Goal: Transaction & Acquisition: Purchase product/service

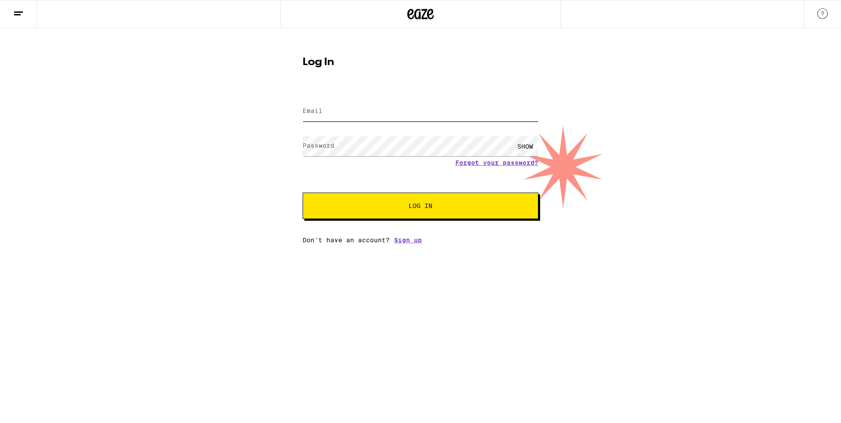
click at [332, 103] on input "Email" at bounding box center [421, 112] width 236 height 20
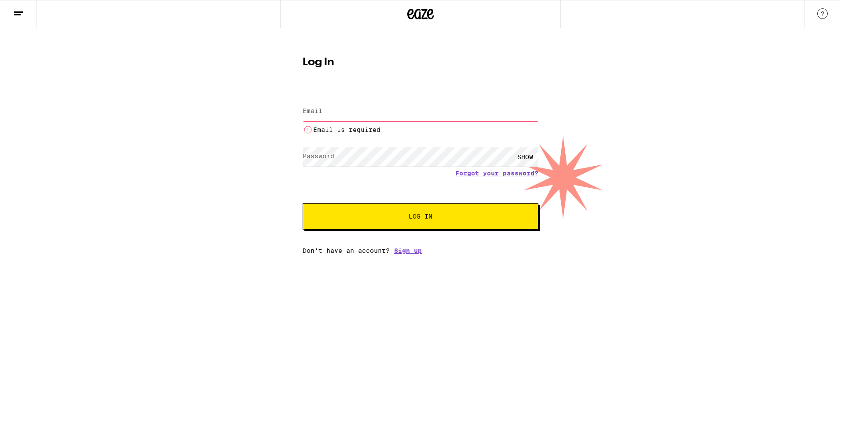
click at [326, 113] on input "Email" at bounding box center [421, 112] width 236 height 20
paste input "[EMAIL_ADDRESS][DOMAIN_NAME]:Alexis629"
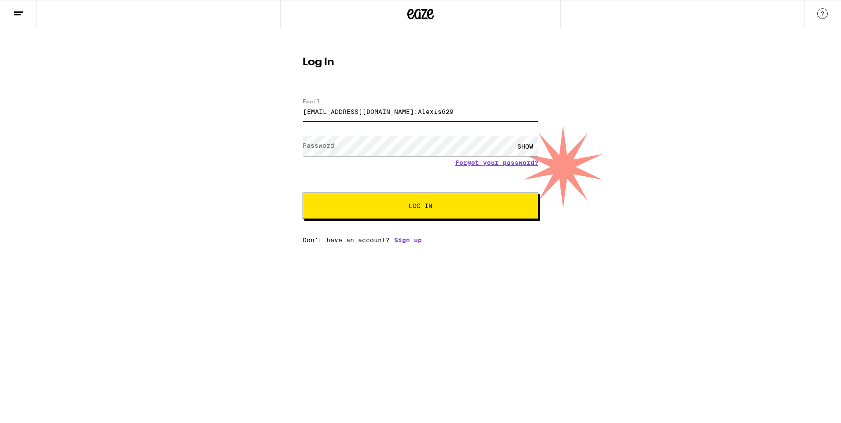
drag, startPoint x: 409, startPoint y: 108, endPoint x: 445, endPoint y: 114, distance: 36.2
click at [445, 114] on input "[EMAIL_ADDRESS][DOMAIN_NAME]:Alexis629" at bounding box center [421, 112] width 236 height 20
type input "[EMAIL_ADDRESS][DOMAIN_NAME]"
click at [365, 160] on div "Forgot your password?" at bounding box center [421, 162] width 236 height 7
drag, startPoint x: 332, startPoint y: 158, endPoint x: 317, endPoint y: 157, distance: 15.0
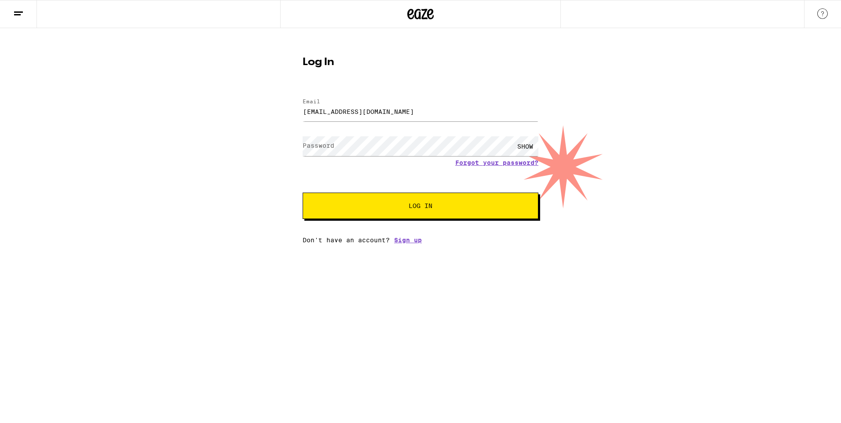
click at [328, 157] on div "SHOW" at bounding box center [421, 146] width 236 height 26
click at [302, 153] on div "Log In Email Email [EMAIL_ADDRESS][DOMAIN_NAME] Password Password SHOW Forgot y…" at bounding box center [420, 147] width 253 height 194
click at [313, 157] on div "SHOW" at bounding box center [421, 146] width 236 height 26
click at [446, 195] on button "Log In" at bounding box center [421, 206] width 236 height 26
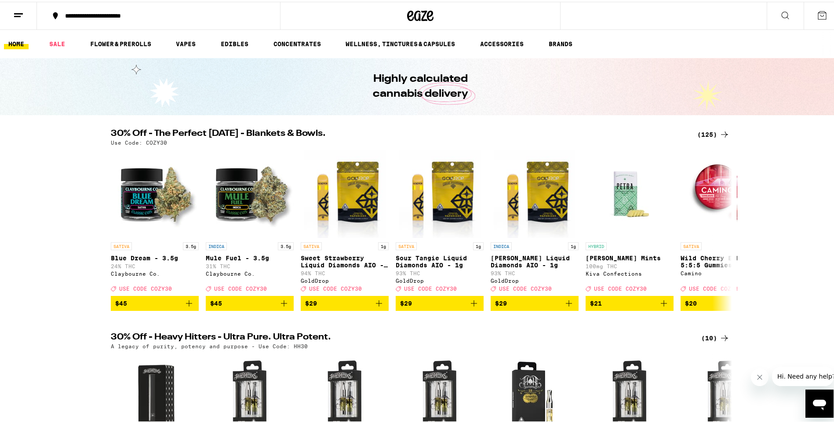
click at [133, 11] on div "**********" at bounding box center [163, 14] width 205 height 6
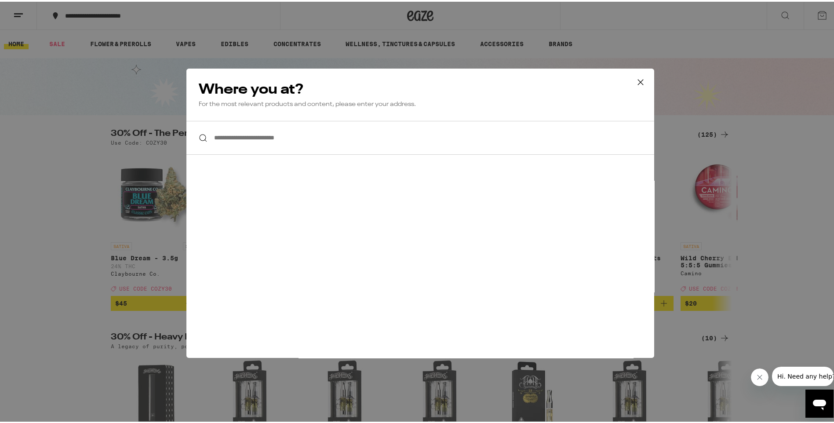
click at [227, 127] on input "**********" at bounding box center [420, 136] width 468 height 34
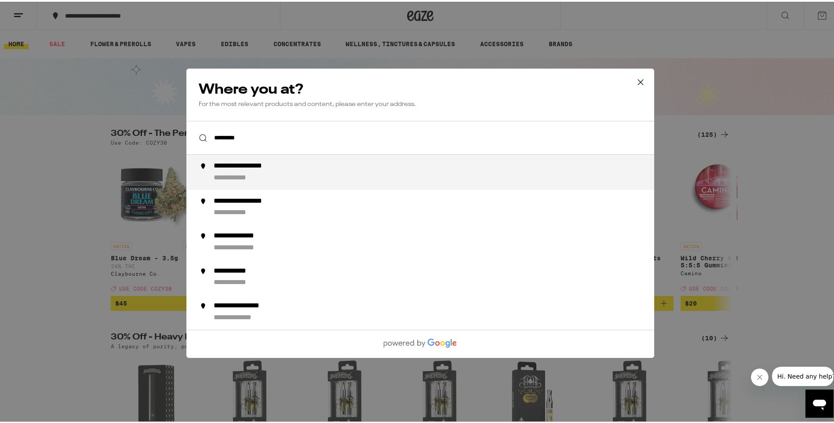
click at [267, 175] on div "**********" at bounding box center [438, 170] width 449 height 21
type input "**********"
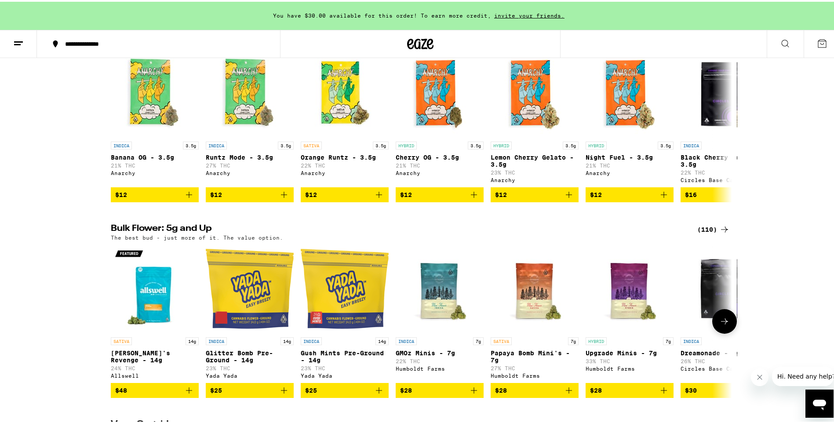
scroll to position [792, 0]
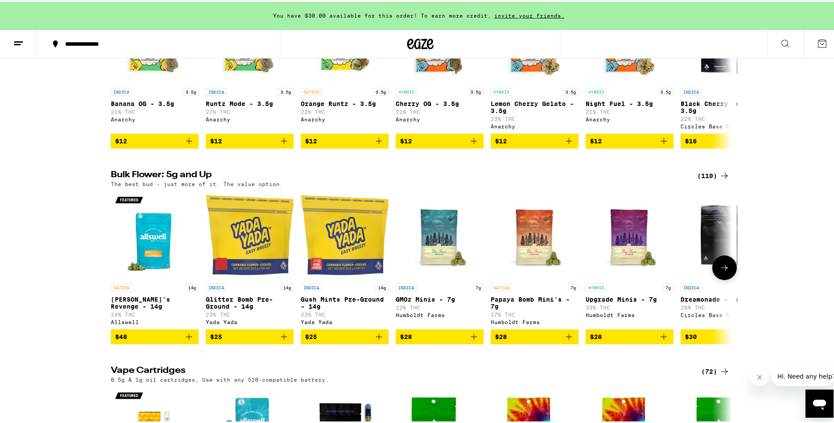
click at [665, 290] on p "7g" at bounding box center [668, 286] width 11 height 8
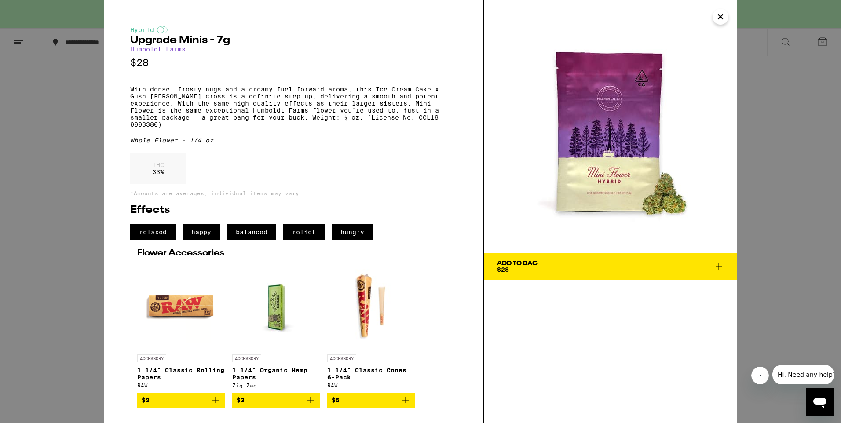
click at [505, 266] on span "$28" at bounding box center [503, 269] width 12 height 7
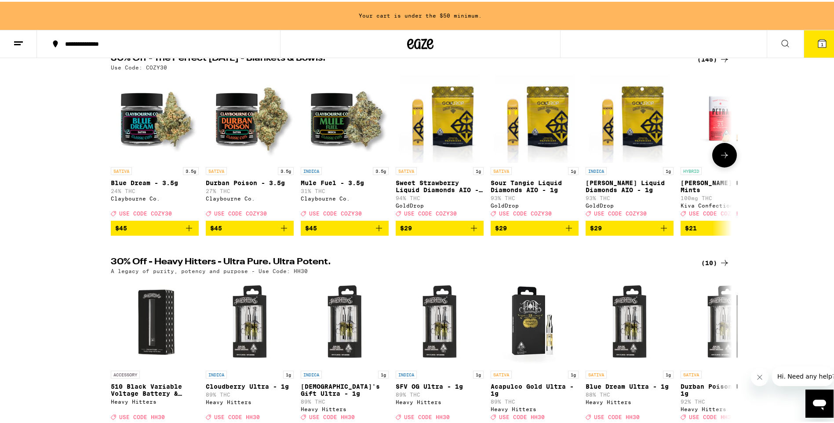
scroll to position [88, 0]
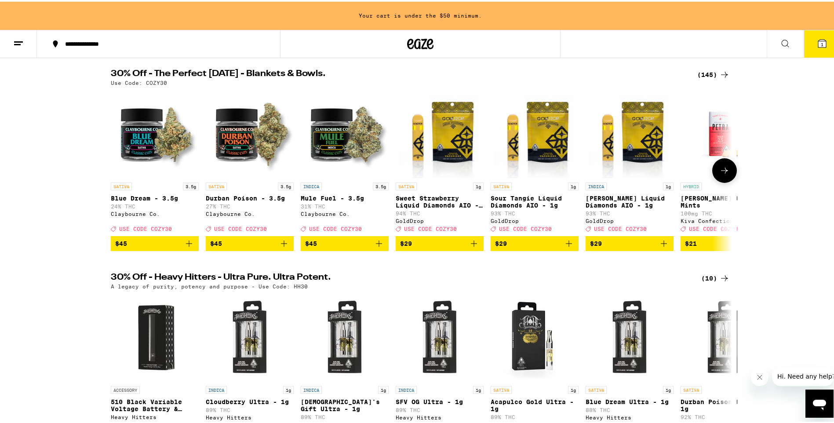
click at [727, 173] on button at bounding box center [725, 169] width 25 height 25
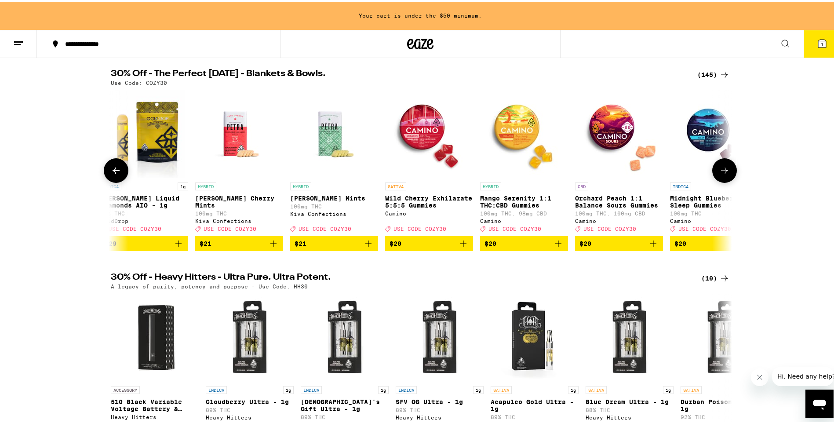
scroll to position [0, 523]
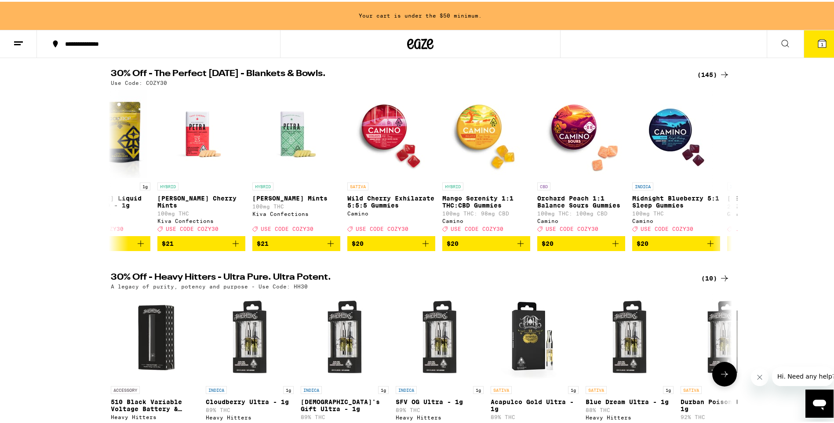
click at [720, 378] on icon at bounding box center [725, 372] width 11 height 11
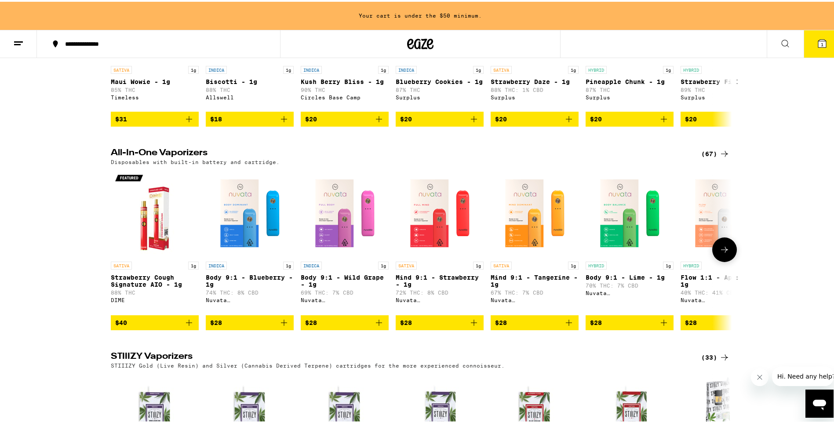
scroll to position [1232, 0]
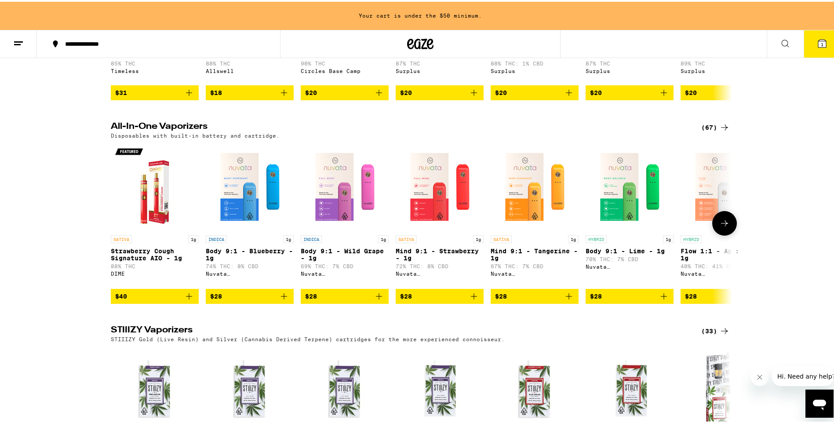
click at [723, 227] on icon at bounding box center [725, 221] width 11 height 11
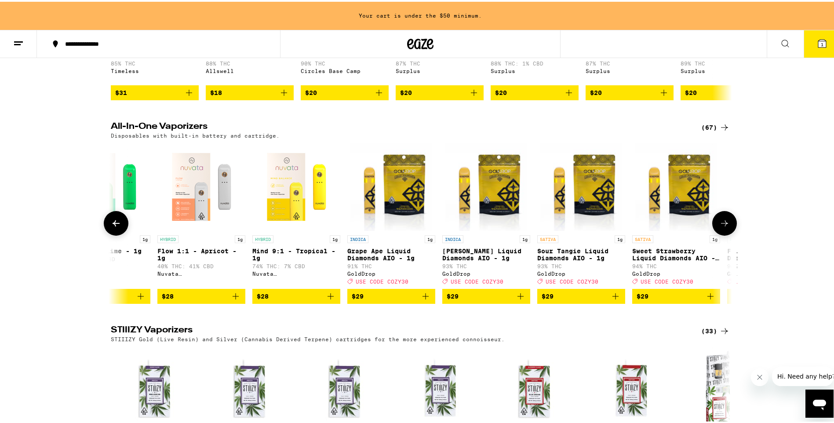
click at [722, 227] on icon at bounding box center [725, 221] width 11 height 11
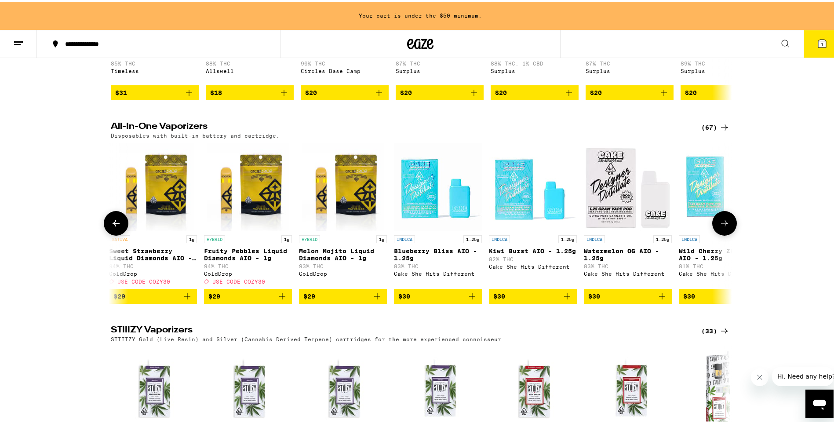
click at [507, 300] on span "$30" at bounding box center [533, 294] width 79 height 11
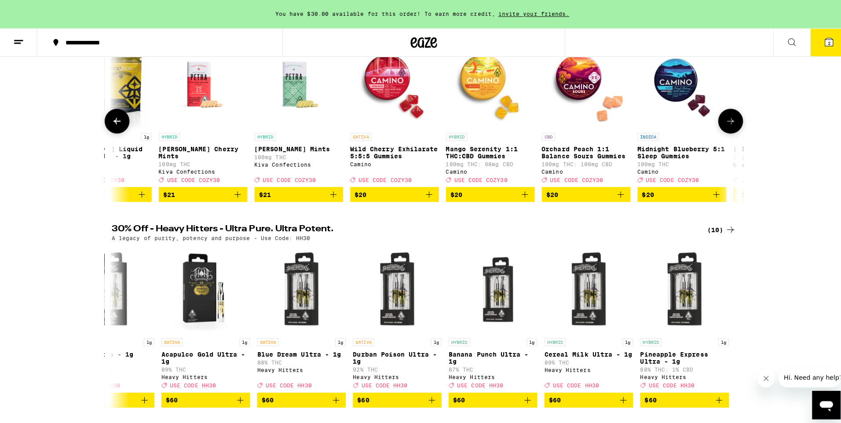
scroll to position [0, 0]
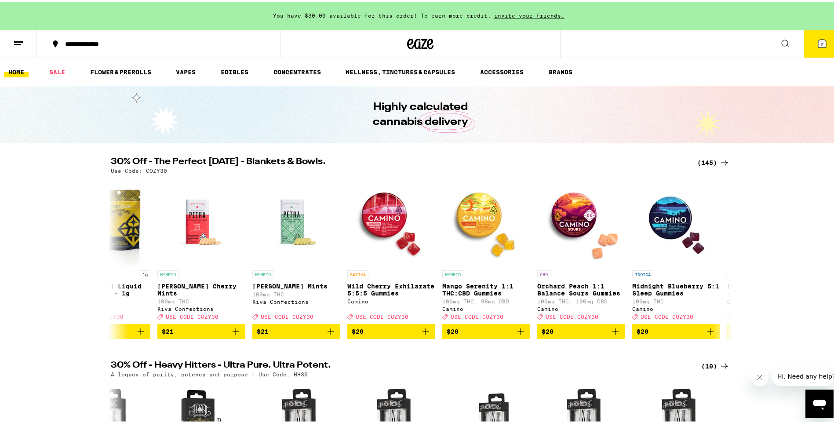
click at [819, 40] on icon at bounding box center [823, 42] width 8 height 8
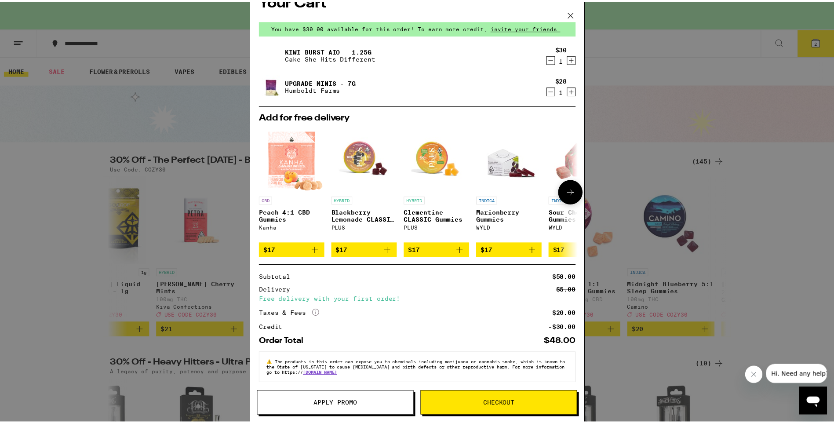
scroll to position [26, 0]
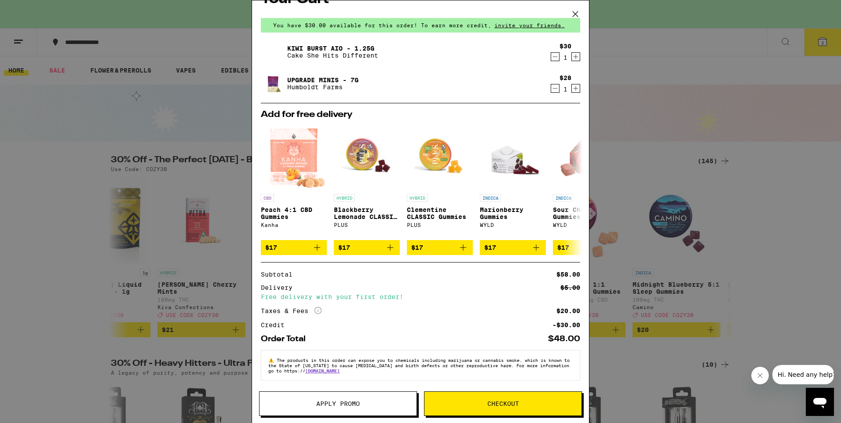
click at [314, 408] on button "Apply Promo" at bounding box center [338, 403] width 158 height 25
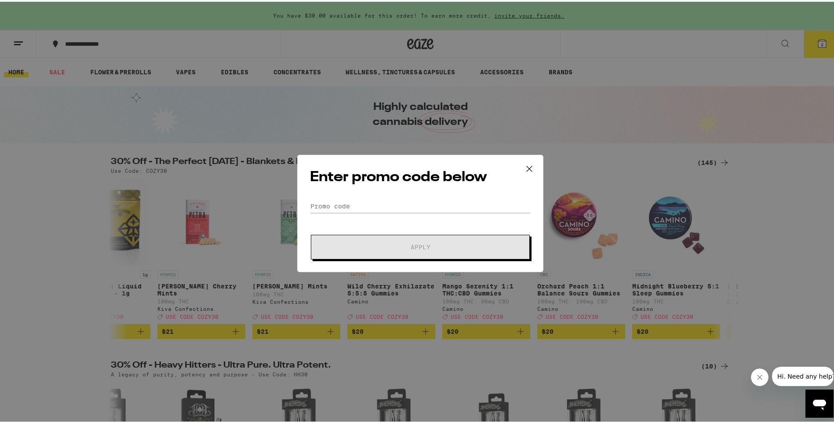
click at [285, 191] on div "Enter promo code below Promo Code Apply" at bounding box center [420, 211] width 841 height 423
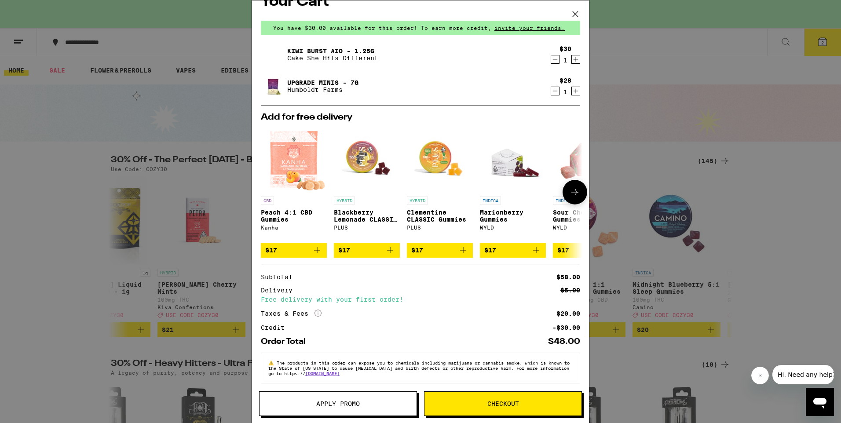
scroll to position [26, 0]
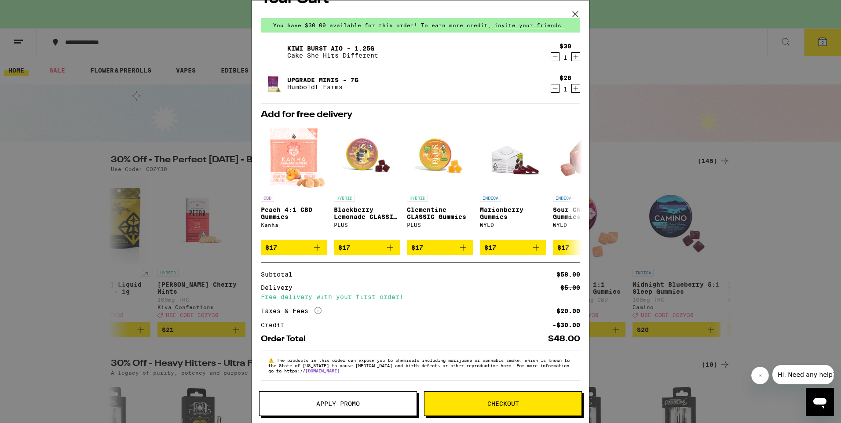
click at [552, 323] on div "-$30.00" at bounding box center [566, 325] width 28 height 6
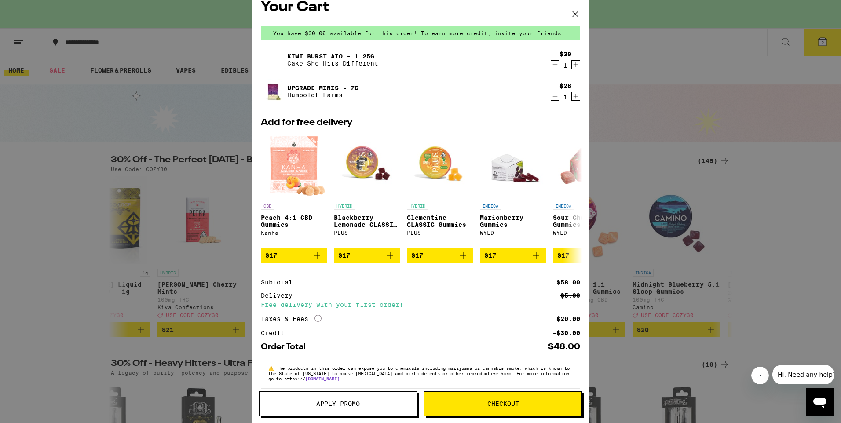
scroll to position [0, 0]
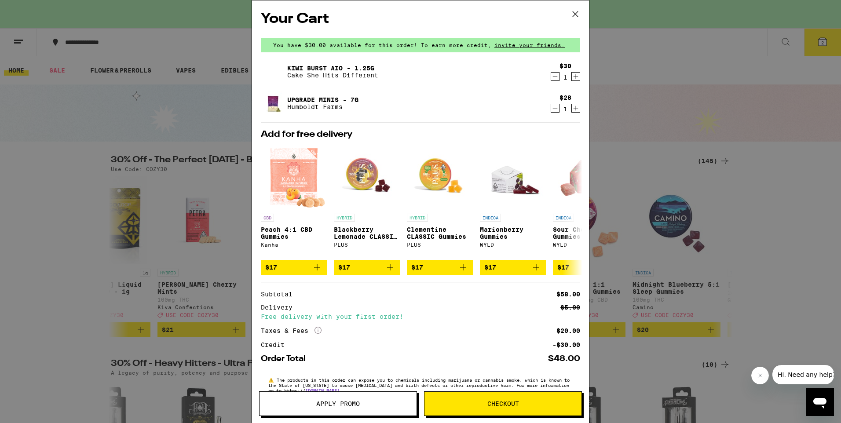
click at [551, 76] on icon "Decrement" at bounding box center [555, 76] width 8 height 11
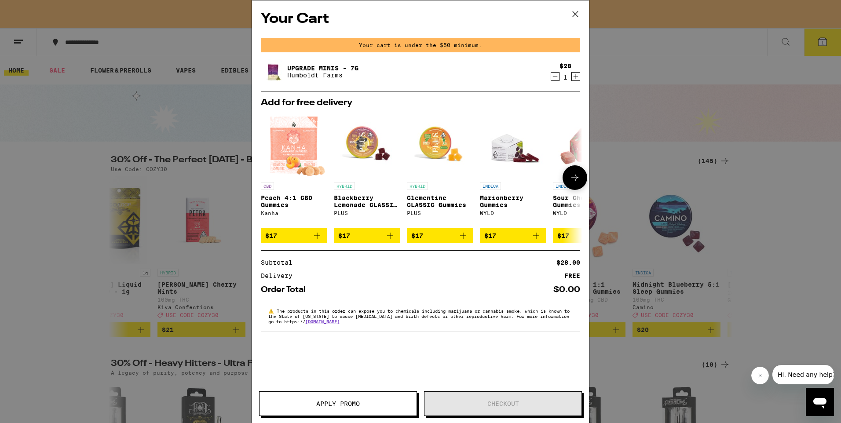
click at [575, 174] on icon at bounding box center [575, 177] width 11 height 11
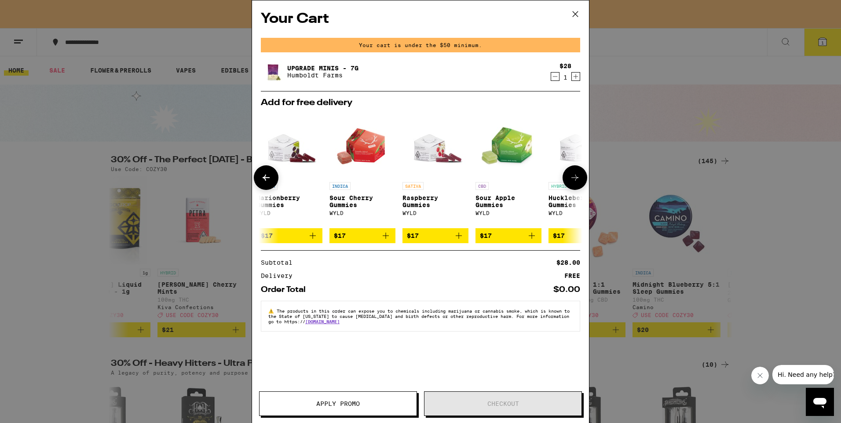
click at [575, 175] on icon at bounding box center [575, 177] width 11 height 11
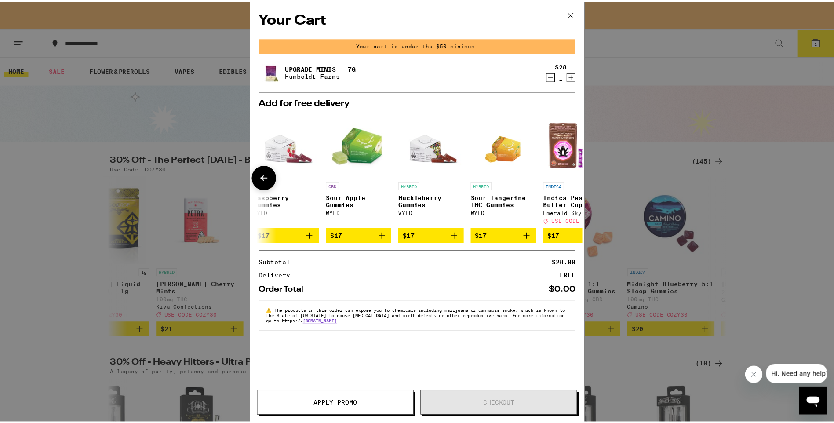
scroll to position [0, 411]
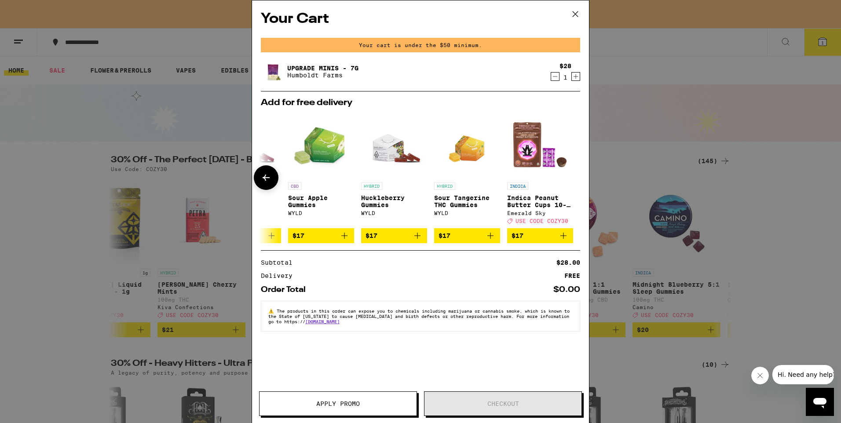
click at [575, 175] on div at bounding box center [575, 177] width 25 height 25
click at [625, 161] on div "Your Cart Your cart is under the $50 minimum. Upgrade Minis - 7g Humboldt Farms…" at bounding box center [420, 211] width 841 height 423
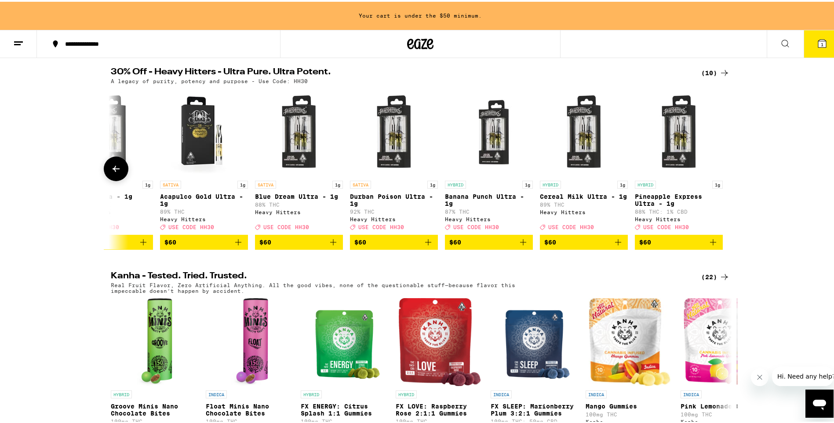
scroll to position [220, 0]
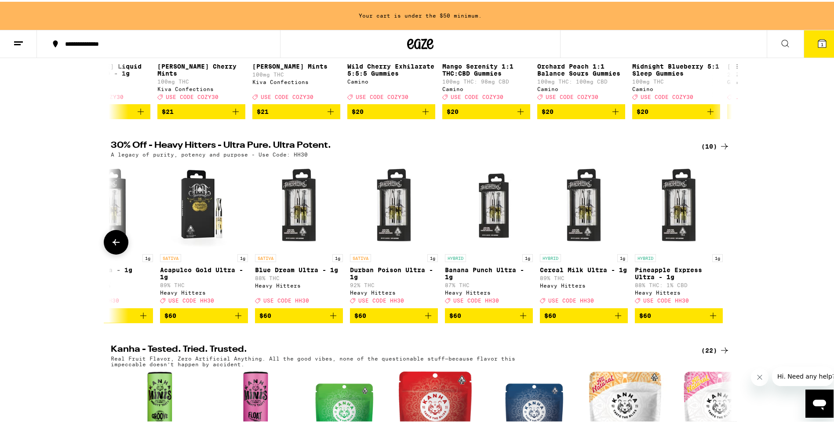
click at [113, 244] on icon at bounding box center [116, 241] width 7 height 6
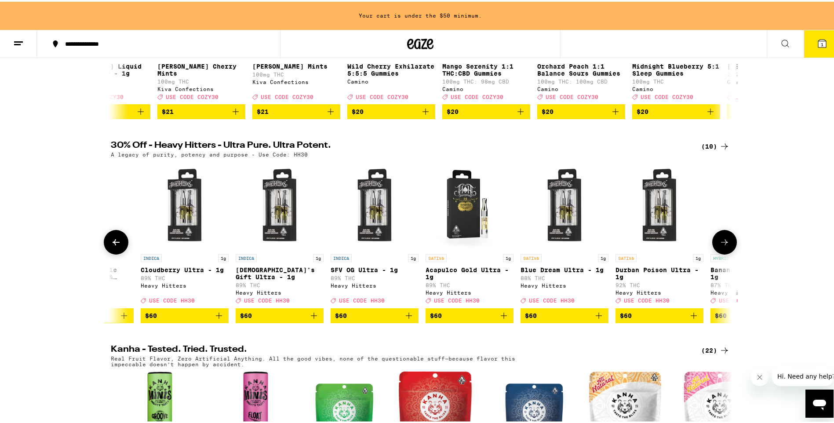
scroll to position [0, 0]
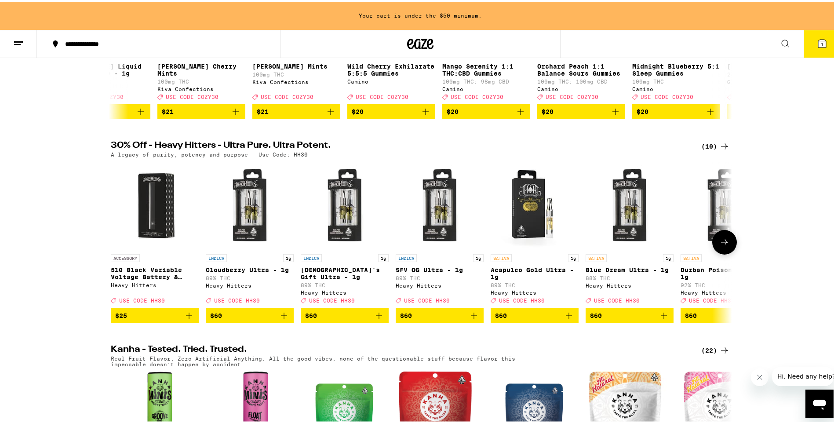
click at [113, 249] on div at bounding box center [116, 240] width 25 height 25
click at [720, 246] on icon at bounding box center [725, 240] width 11 height 11
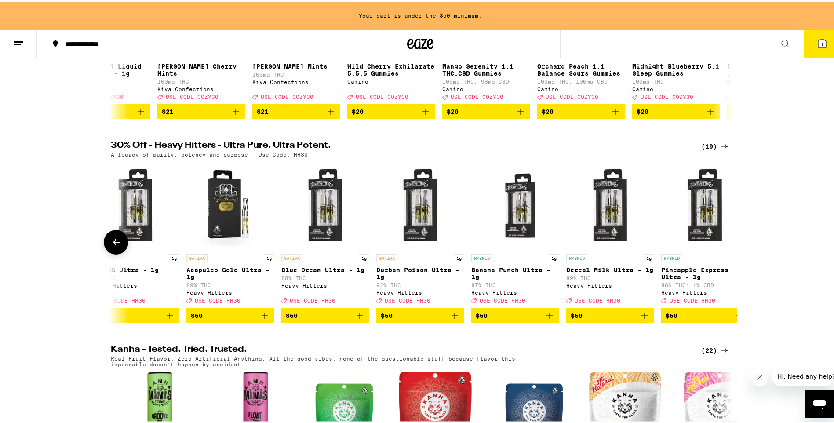
click at [725, 241] on button at bounding box center [725, 241] width 0 height 0
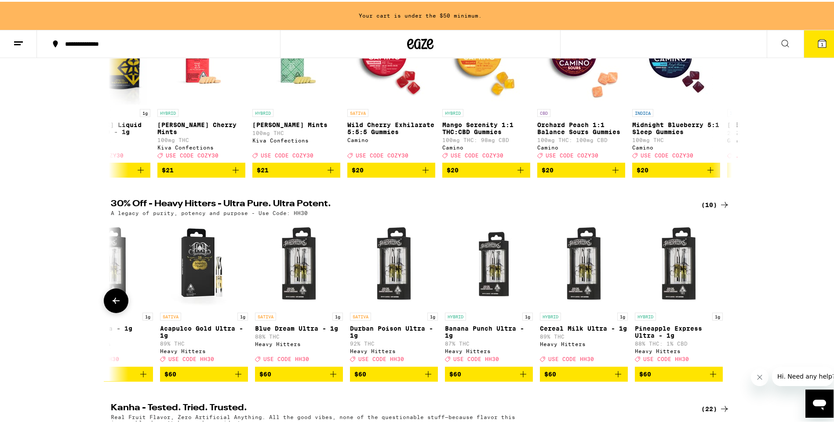
scroll to position [44, 0]
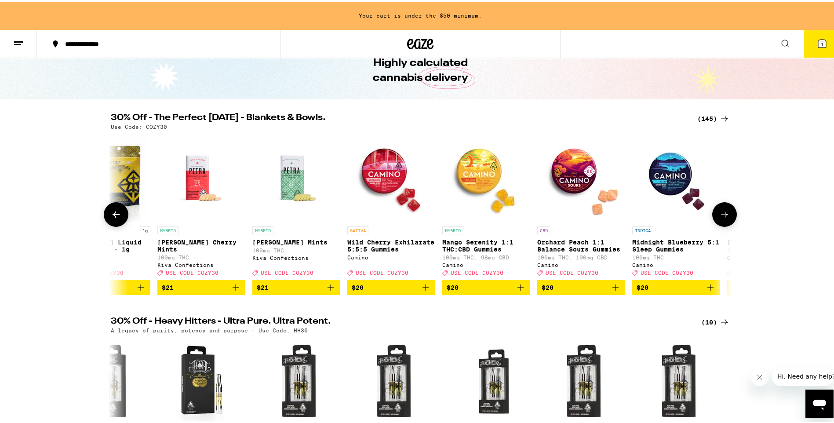
click at [721, 216] on icon at bounding box center [725, 213] width 11 height 11
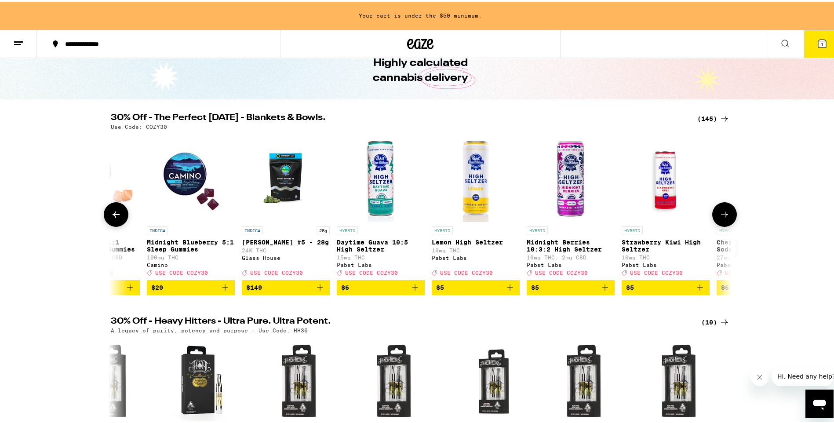
scroll to position [0, 1047]
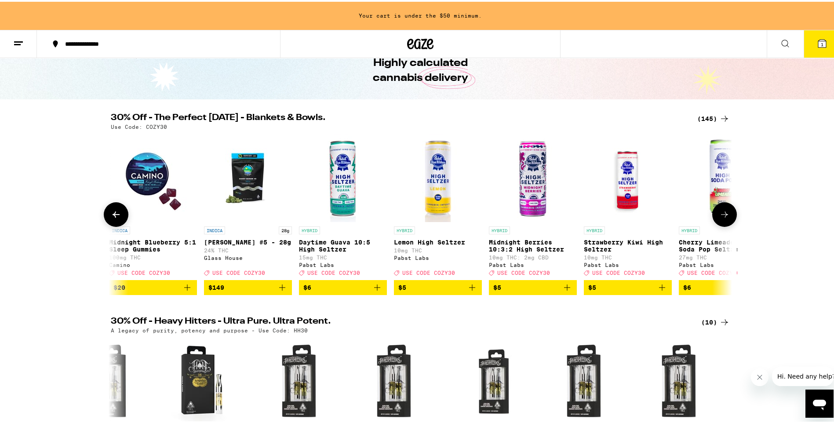
click at [720, 215] on icon at bounding box center [725, 213] width 11 height 11
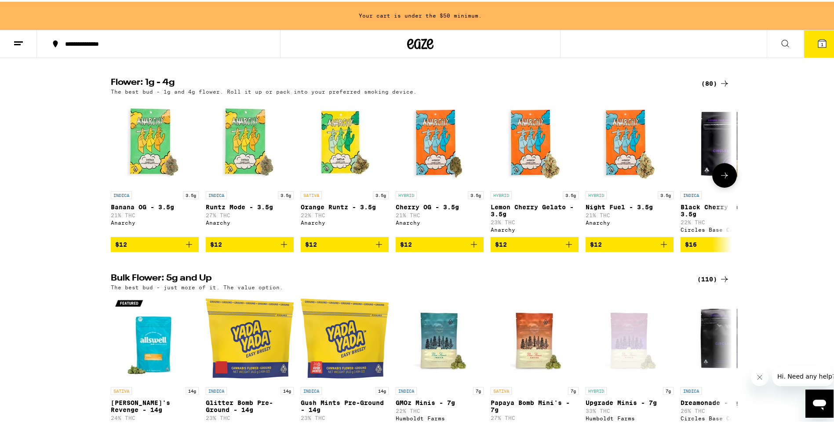
scroll to position [704, 0]
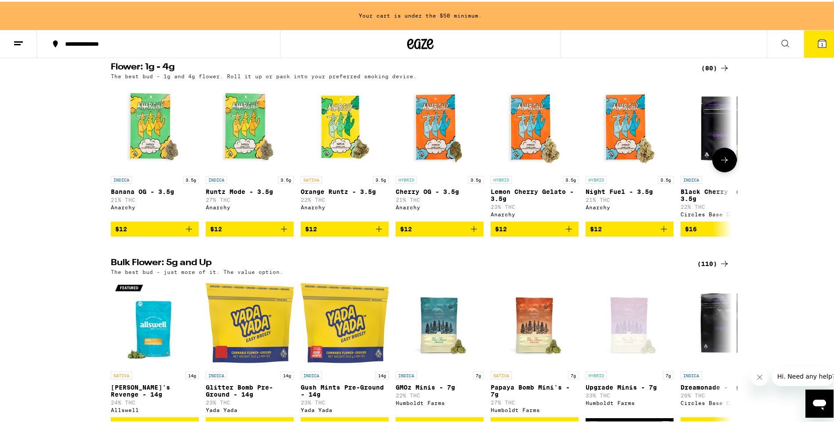
click at [543, 182] on div "HYBRID 3.5g" at bounding box center [535, 178] width 88 height 8
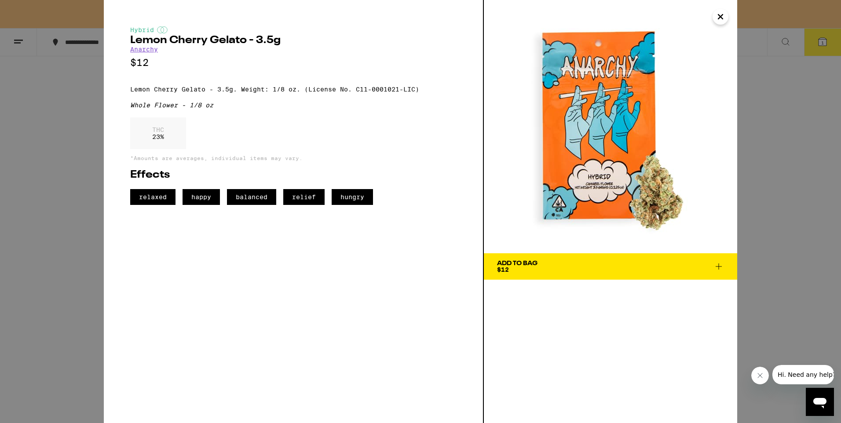
click at [724, 18] on icon "Close" at bounding box center [720, 16] width 11 height 13
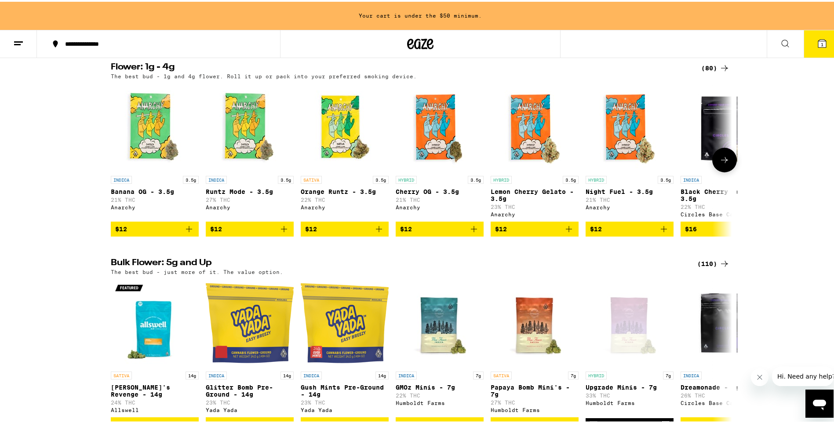
click at [411, 233] on span "$12" at bounding box center [439, 227] width 79 height 11
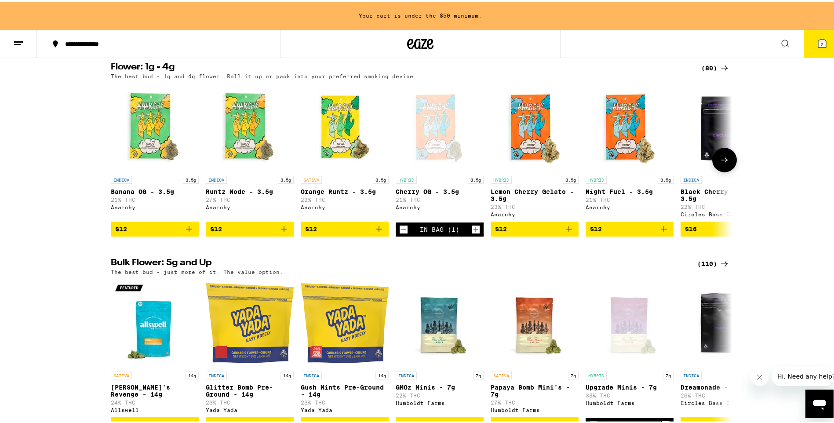
click at [513, 233] on span "$12" at bounding box center [534, 227] width 79 height 11
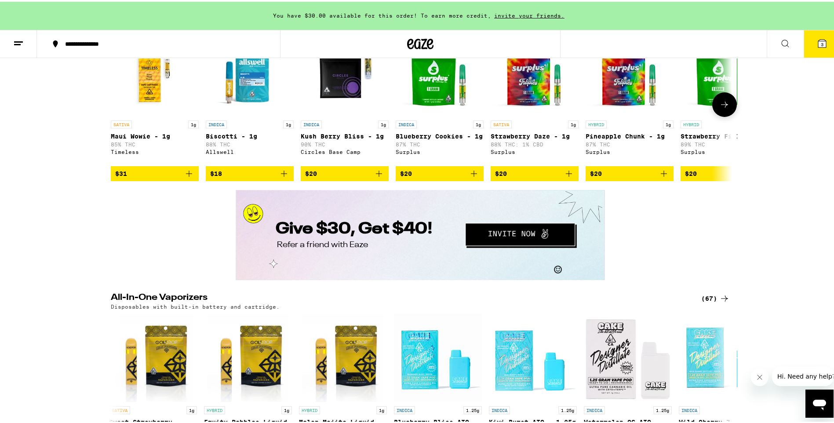
scroll to position [1320, 0]
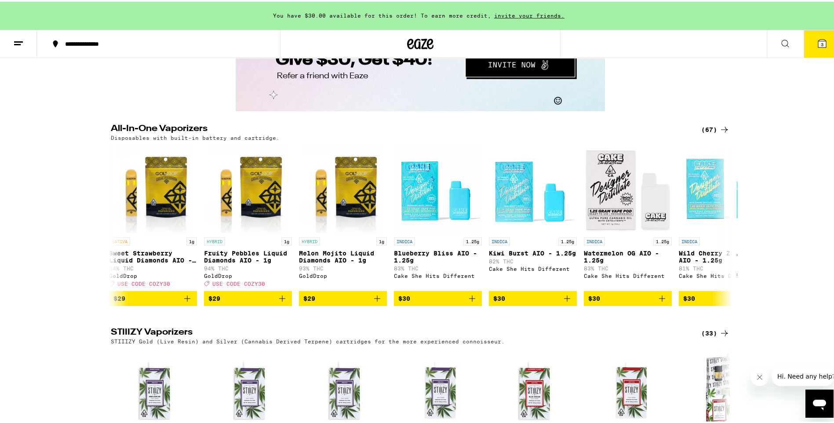
click at [705, 133] on div "(67)" at bounding box center [716, 128] width 29 height 11
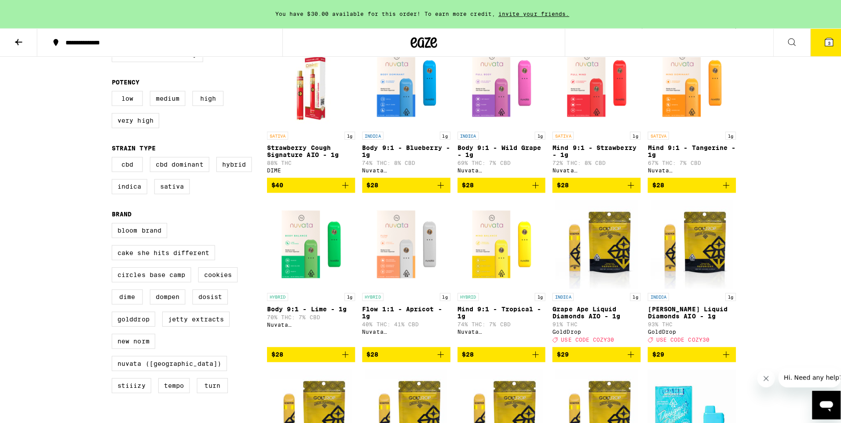
scroll to position [176, 0]
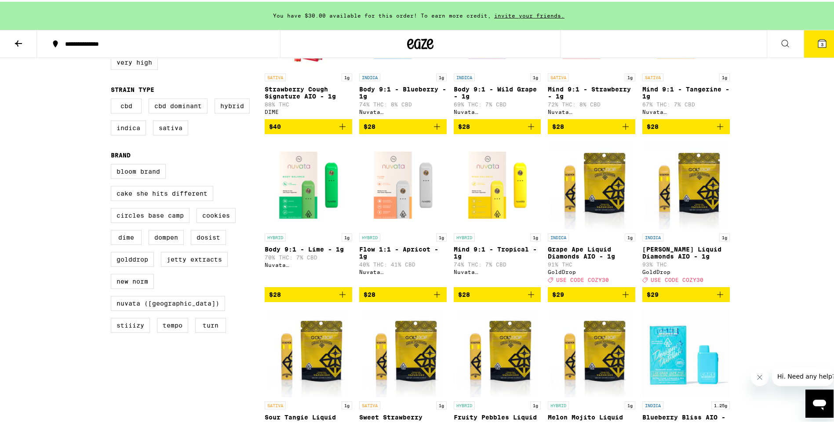
click at [394, 117] on link "INDICA 1g Body 9:1 - Blueberry - 1g 74% THC: 8% CBD Nuvata ([GEOGRAPHIC_DATA])" at bounding box center [403, 48] width 88 height 138
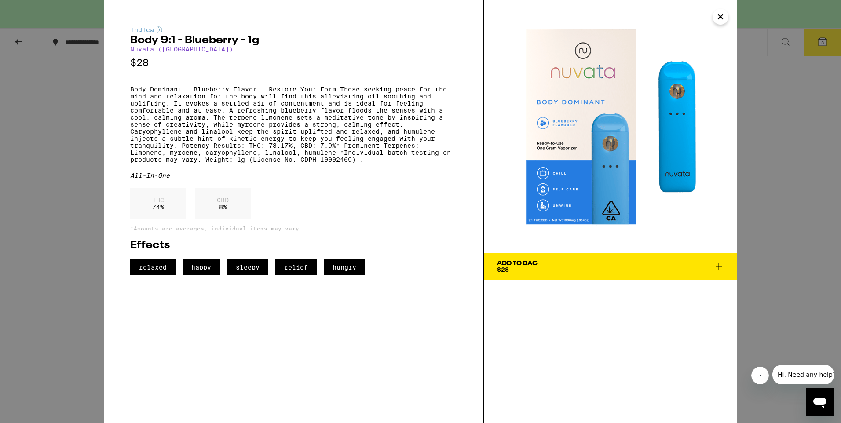
click at [527, 265] on div "Add To Bag" at bounding box center [517, 263] width 40 height 6
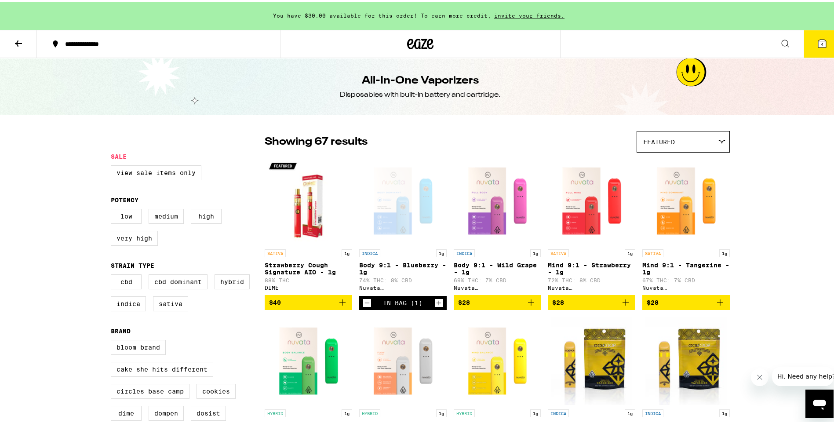
click at [819, 39] on icon at bounding box center [823, 42] width 8 height 8
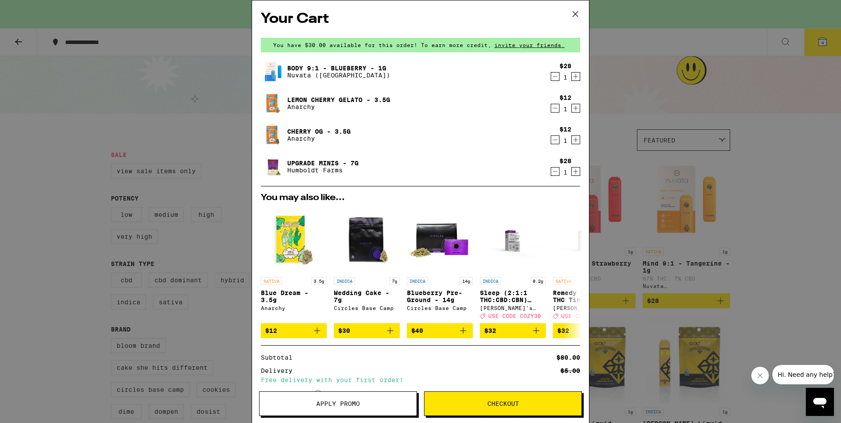
click at [551, 171] on icon "Decrement" at bounding box center [555, 171] width 8 height 11
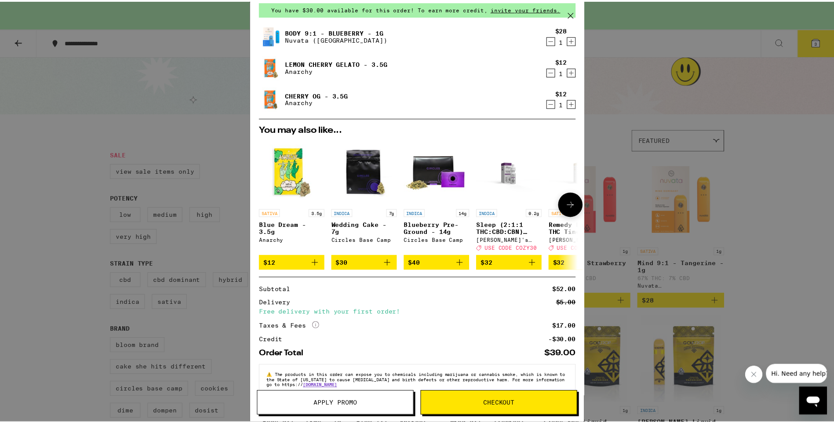
scroll to position [58, 0]
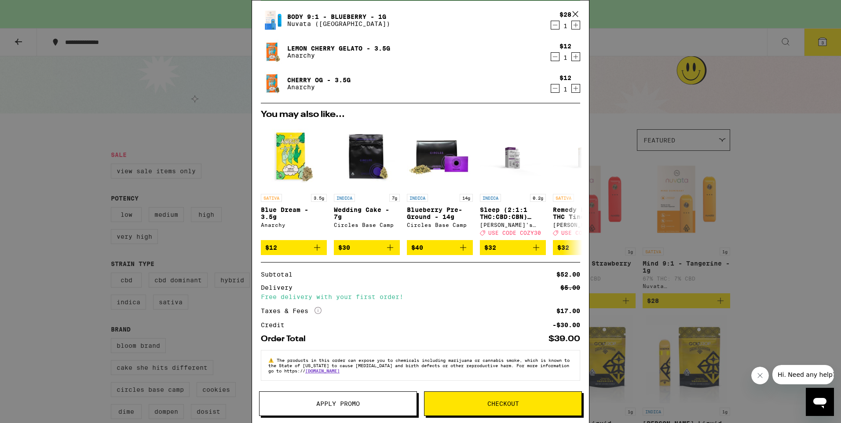
click at [508, 398] on button "Checkout" at bounding box center [503, 403] width 158 height 25
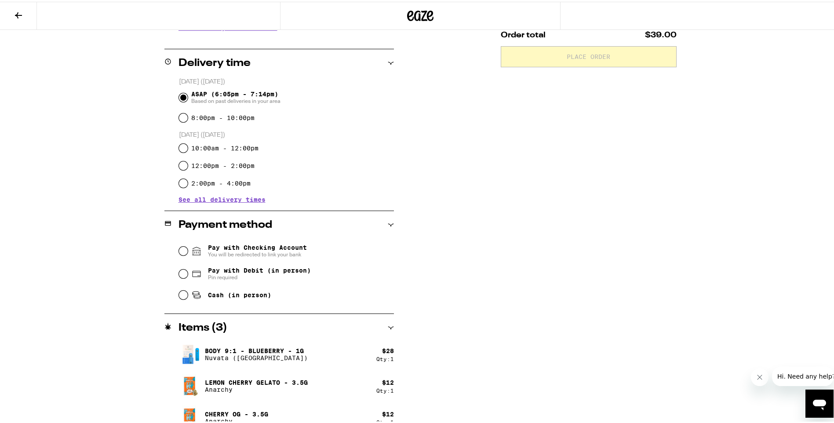
scroll to position [210, 0]
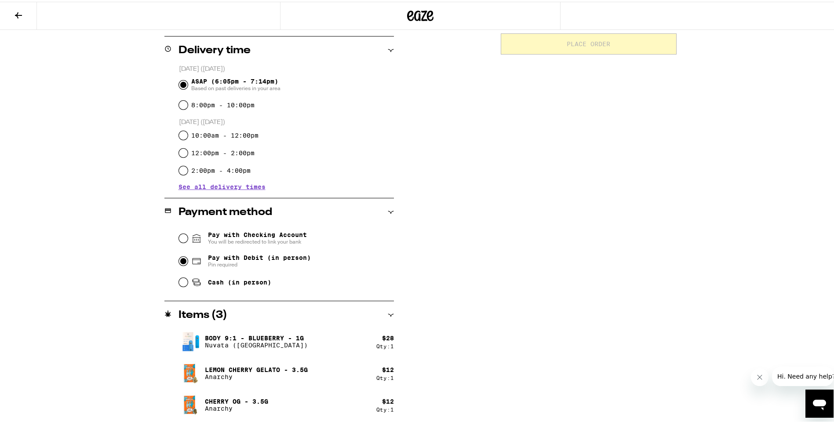
click at [179, 261] on input "Pay with Debit (in person) Pin required" at bounding box center [183, 259] width 9 height 9
radio input "true"
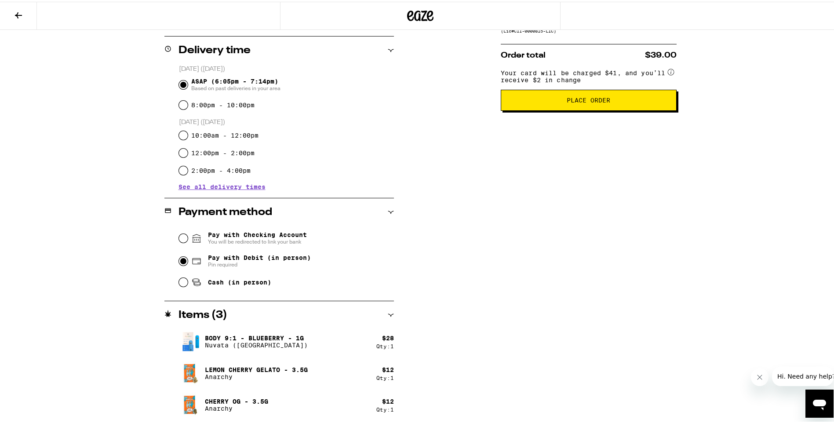
click at [549, 107] on button "Place Order" at bounding box center [589, 98] width 176 height 21
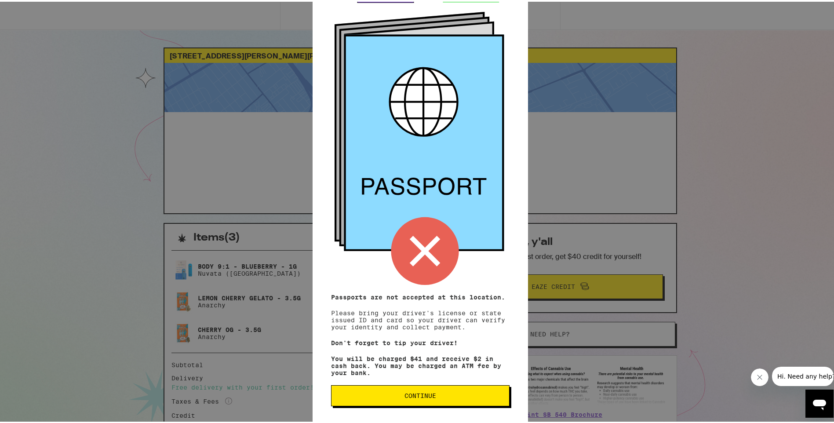
scroll to position [44, 0]
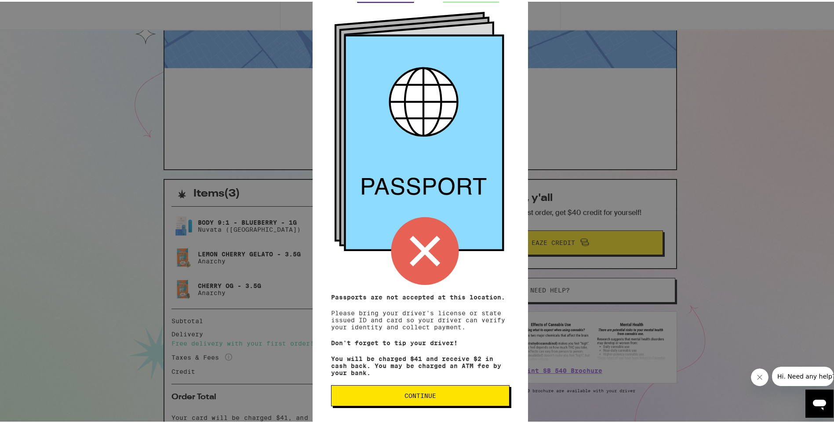
click at [448, 387] on button "Continue" at bounding box center [420, 394] width 179 height 21
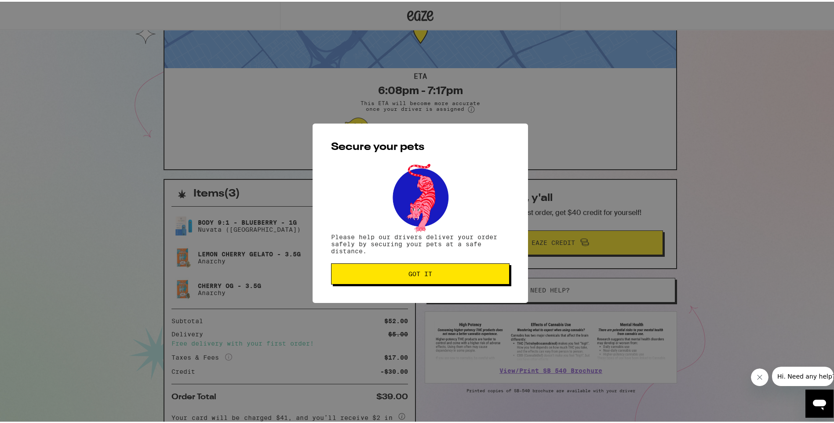
click at [435, 271] on span "Got it" at bounding box center [421, 272] width 164 height 6
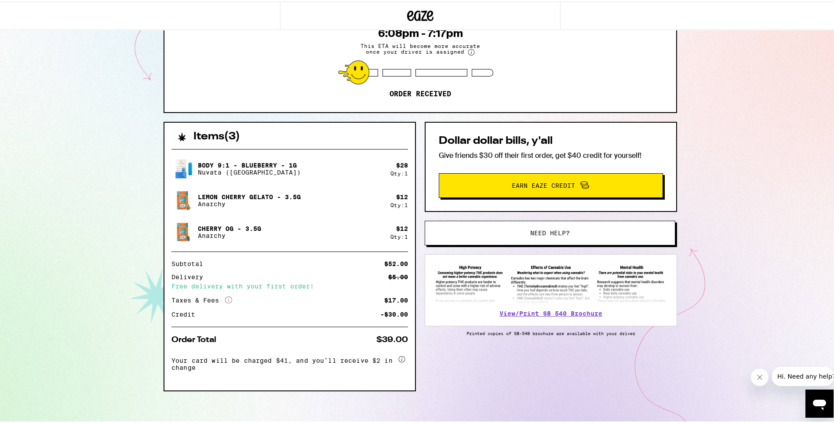
scroll to position [105, 0]
